Goal: Information Seeking & Learning: Learn about a topic

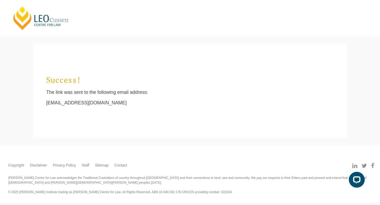
click at [65, 18] on link "[PERSON_NAME] Centre for Law" at bounding box center [41, 18] width 58 height 25
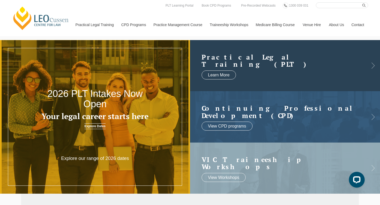
click at [276, 73] on link at bounding box center [285, 65] width 190 height 51
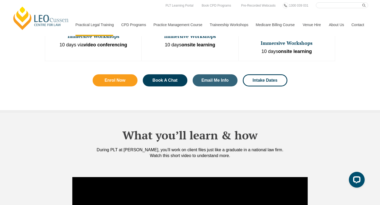
scroll to position [383, 0]
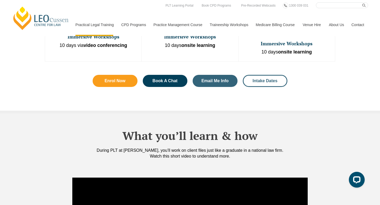
click at [258, 79] on span "Intake Dates" at bounding box center [265, 81] width 25 height 4
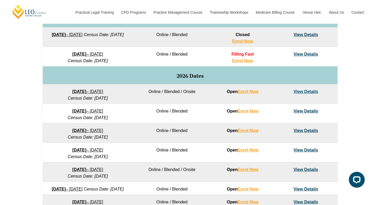
scroll to position [288, 0]
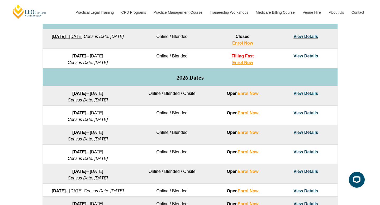
click at [367, 53] on div "VIC ACT WA QLD SA NSW PLT Program Dates in Victoria Full Time Part Time Program…" at bounding box center [190, 89] width 380 height 313
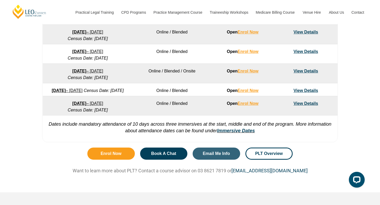
scroll to position [330, 0]
